Goal: Transaction & Acquisition: Purchase product/service

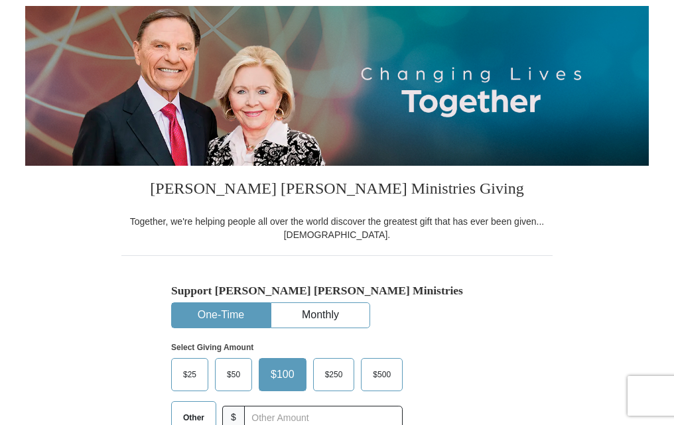
scroll to position [199, 0]
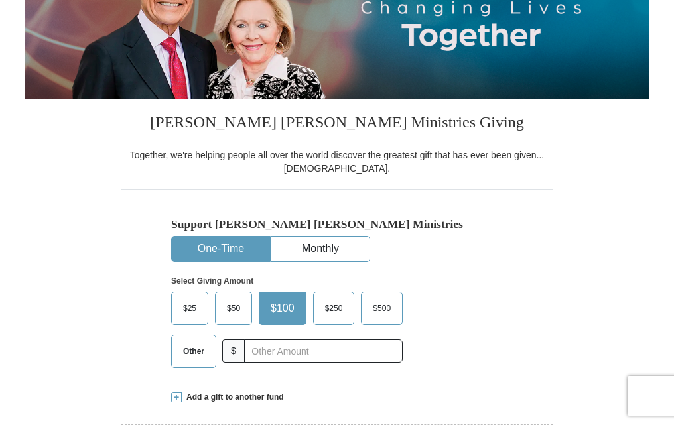
click at [238, 308] on span "$50" at bounding box center [233, 308] width 27 height 20
click at [0, 0] on input "$50" at bounding box center [0, 0] width 0 height 0
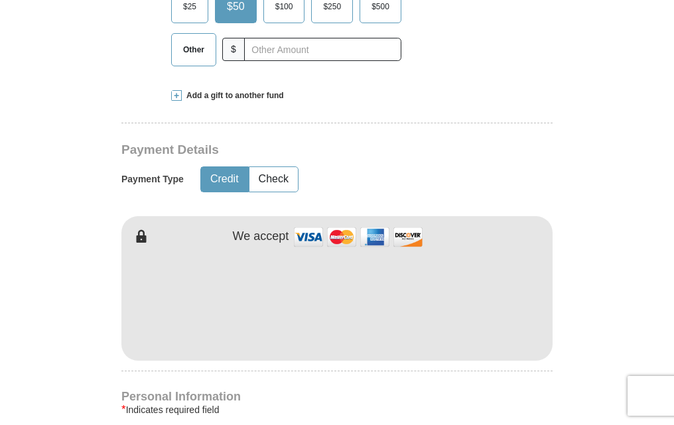
scroll to position [531, 0]
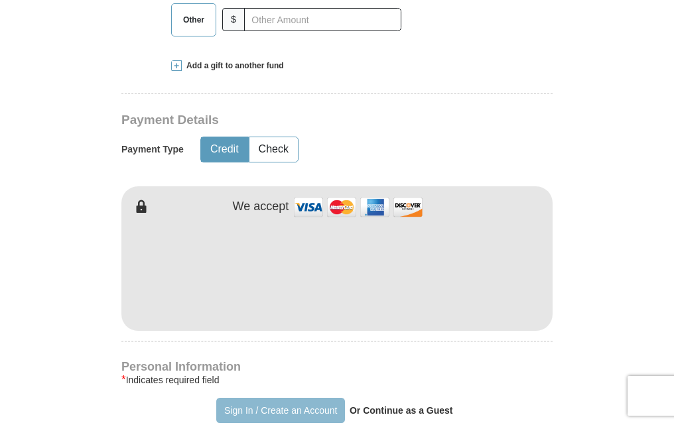
click at [302, 407] on button "Sign In / Create an Account" at bounding box center [280, 410] width 128 height 25
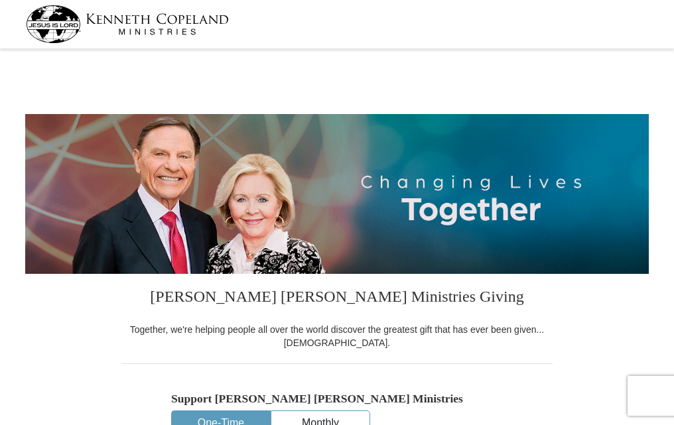
select select "IA"
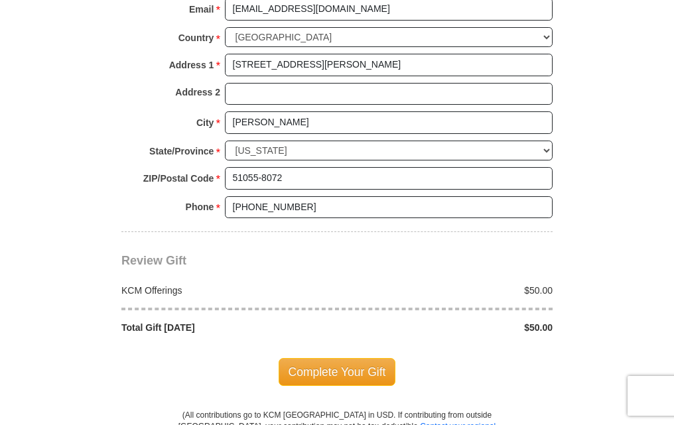
scroll to position [1061, 0]
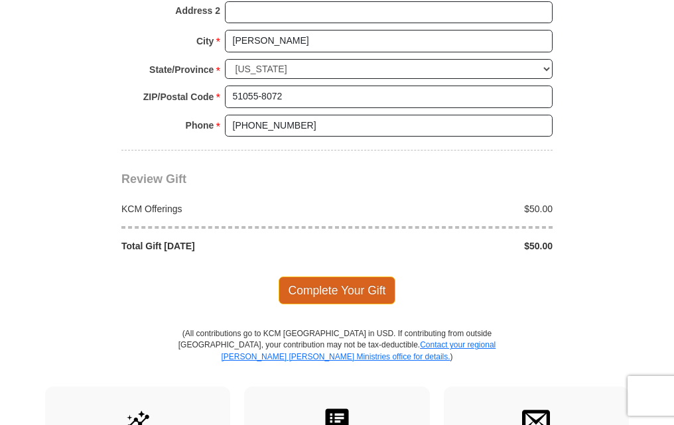
click at [336, 291] on span "Complete Your Gift" at bounding box center [337, 291] width 117 height 28
